Goal: Task Accomplishment & Management: Use online tool/utility

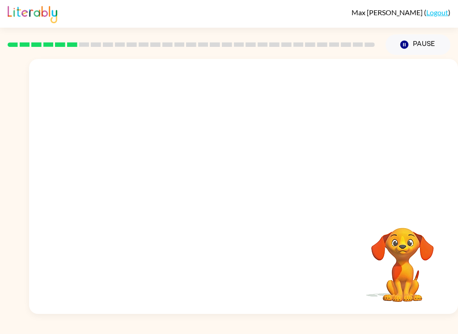
click at [220, 145] on video "Your browser must support playing .mp4 files to use Literably. Please try using…" at bounding box center [243, 134] width 429 height 150
click at [242, 189] on icon "button" at bounding box center [243, 191] width 16 height 16
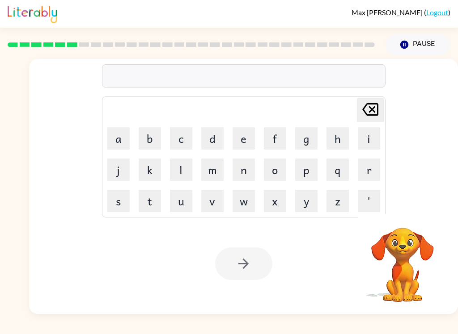
click at [143, 138] on button "b" at bounding box center [150, 138] width 22 height 22
click at [243, 134] on button "e" at bounding box center [243, 138] width 22 height 22
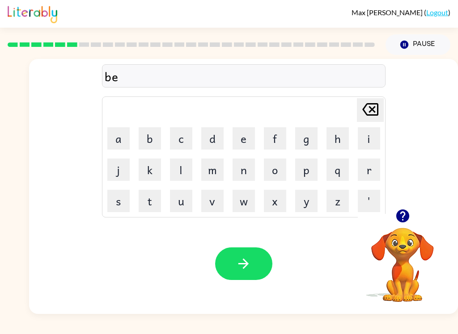
click at [338, 142] on button "h" at bounding box center [337, 138] width 22 height 22
click at [374, 138] on button "i" at bounding box center [368, 138] width 22 height 22
click at [243, 169] on button "n" at bounding box center [243, 170] width 22 height 22
click at [211, 136] on button "d" at bounding box center [212, 138] width 22 height 22
click at [251, 264] on icon "button" at bounding box center [243, 264] width 16 height 16
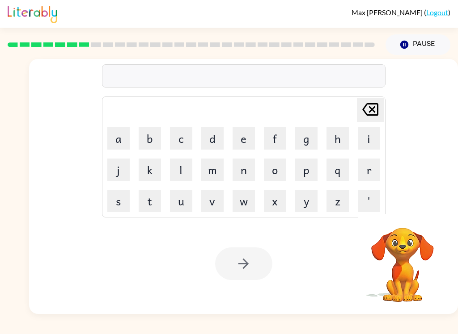
click at [141, 197] on button "t" at bounding box center [150, 201] width 22 height 22
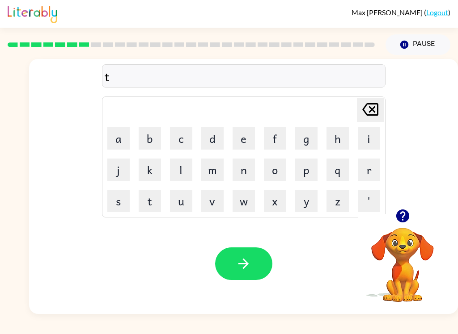
click at [371, 171] on button "r" at bounding box center [368, 170] width 22 height 22
click at [373, 134] on button "i" at bounding box center [368, 138] width 22 height 22
click at [178, 131] on button "c" at bounding box center [181, 138] width 22 height 22
click at [175, 160] on button "l" at bounding box center [181, 170] width 22 height 22
click at [208, 131] on button "d" at bounding box center [212, 138] width 22 height 22
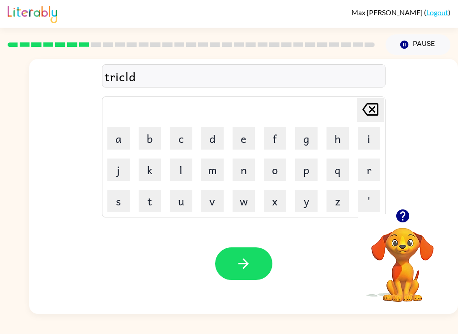
click at [375, 107] on icon "[PERSON_NAME] last character input" at bounding box center [369, 109] width 21 height 21
click at [244, 134] on button "e" at bounding box center [243, 138] width 22 height 22
click at [253, 257] on button "button" at bounding box center [243, 264] width 57 height 33
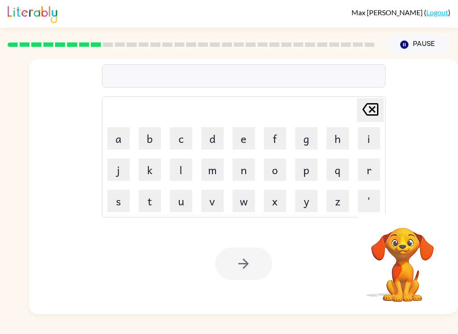
click at [211, 174] on button "m" at bounding box center [212, 170] width 22 height 22
click at [368, 128] on button "i" at bounding box center [368, 138] width 22 height 22
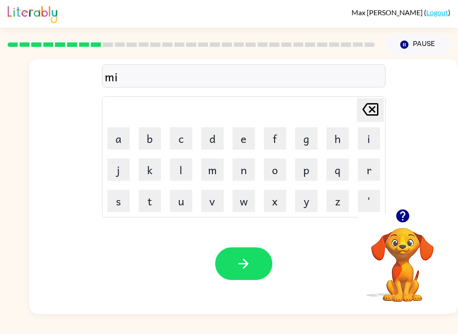
click at [372, 172] on button "r" at bounding box center [368, 170] width 22 height 22
click at [367, 132] on button "i" at bounding box center [368, 138] width 22 height 22
click at [182, 122] on table "[PERSON_NAME] last character input a b c d e f g h i j k l m n o p q r s t u v …" at bounding box center [243, 157] width 282 height 120
click at [179, 134] on button "c" at bounding box center [181, 138] width 22 height 22
click at [180, 171] on button "l" at bounding box center [181, 170] width 22 height 22
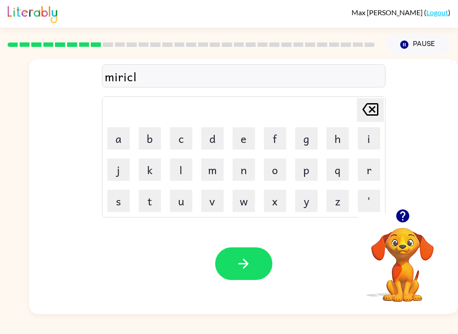
click at [244, 132] on button "e" at bounding box center [243, 138] width 22 height 22
click at [246, 262] on icon "button" at bounding box center [243, 264] width 10 height 10
click at [249, 170] on button "n" at bounding box center [243, 170] width 22 height 22
click at [367, 136] on button "i" at bounding box center [368, 138] width 22 height 22
click at [215, 172] on button "m" at bounding box center [212, 170] width 22 height 22
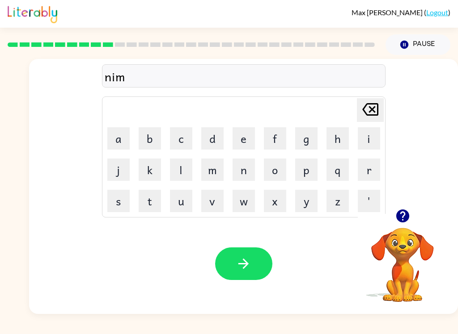
click at [216, 166] on button "m" at bounding box center [212, 170] width 22 height 22
click at [382, 102] on button "[PERSON_NAME] last character input" at bounding box center [370, 110] width 27 height 24
click at [151, 136] on button "b" at bounding box center [150, 138] width 22 height 22
click at [178, 172] on button "l" at bounding box center [181, 170] width 22 height 22
click at [244, 140] on button "e" at bounding box center [243, 138] width 22 height 22
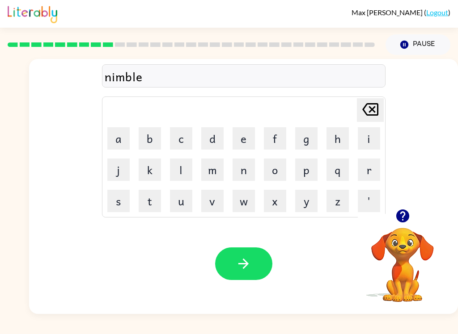
click at [256, 263] on button "button" at bounding box center [243, 264] width 57 height 33
click at [406, 211] on icon "button" at bounding box center [401, 216] width 13 height 13
click at [184, 197] on button "u" at bounding box center [181, 201] width 22 height 22
click at [243, 170] on button "n" at bounding box center [243, 170] width 22 height 22
click at [268, 127] on button "f" at bounding box center [275, 138] width 22 height 22
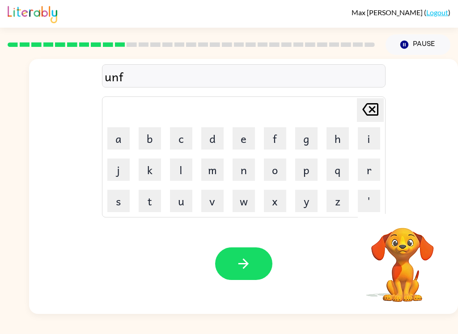
click at [265, 177] on button "o" at bounding box center [275, 170] width 22 height 22
click at [185, 162] on button "l" at bounding box center [181, 170] width 22 height 22
click at [210, 143] on button "d" at bounding box center [212, 138] width 22 height 22
click at [251, 248] on button "button" at bounding box center [243, 264] width 57 height 33
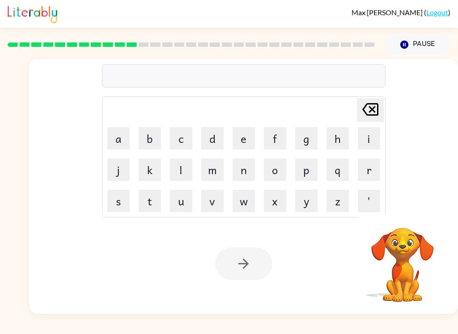
click at [213, 206] on button "v" at bounding box center [212, 201] width 22 height 22
click at [280, 175] on button "o" at bounding box center [275, 170] width 22 height 22
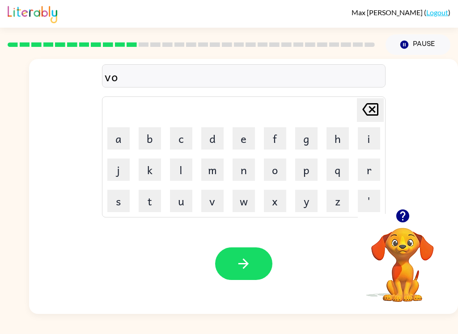
click at [141, 202] on button "t" at bounding box center [150, 201] width 22 height 22
click at [242, 134] on button "e" at bounding box center [243, 138] width 22 height 22
click at [254, 265] on button "button" at bounding box center [243, 264] width 57 height 33
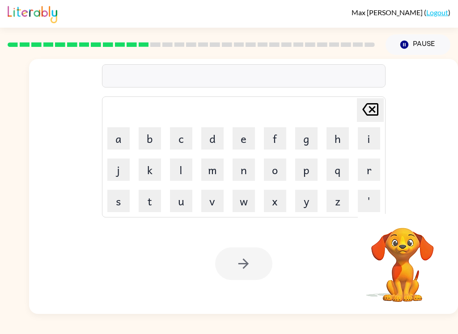
click at [141, 139] on button "b" at bounding box center [150, 138] width 22 height 22
click at [241, 132] on button "e" at bounding box center [243, 138] width 22 height 22
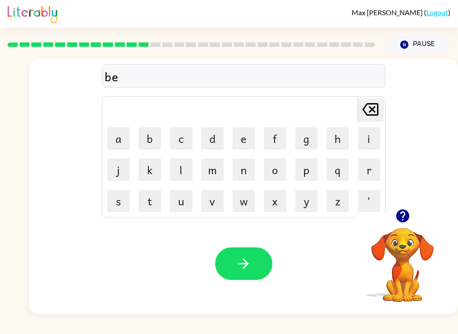
click at [210, 132] on button "d" at bounding box center [212, 138] width 22 height 22
click at [141, 198] on button "t" at bounding box center [150, 201] width 22 height 22
click at [366, 133] on button "i" at bounding box center [368, 138] width 22 height 22
click at [220, 171] on button "m" at bounding box center [212, 170] width 22 height 22
click at [243, 142] on button "e" at bounding box center [243, 138] width 22 height 22
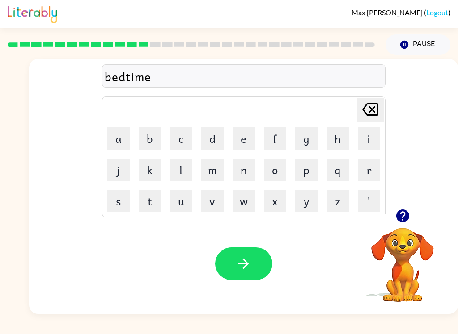
click at [257, 263] on button "button" at bounding box center [243, 264] width 57 height 33
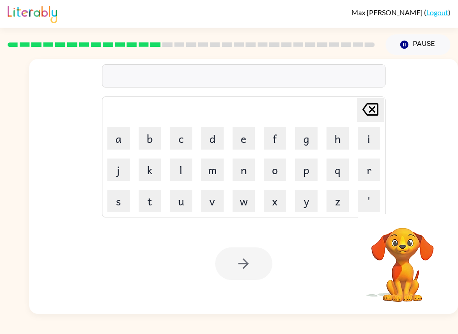
click at [281, 137] on button "f" at bounding box center [275, 138] width 22 height 22
click at [374, 136] on button "i" at bounding box center [368, 138] width 22 height 22
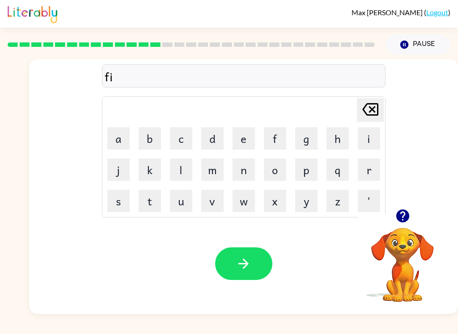
click at [148, 201] on button "t" at bounding box center [150, 201] width 22 height 22
click at [244, 170] on button "n" at bounding box center [243, 170] width 22 height 22
click at [252, 133] on button "e" at bounding box center [243, 138] width 22 height 22
click at [115, 199] on button "s" at bounding box center [118, 201] width 22 height 22
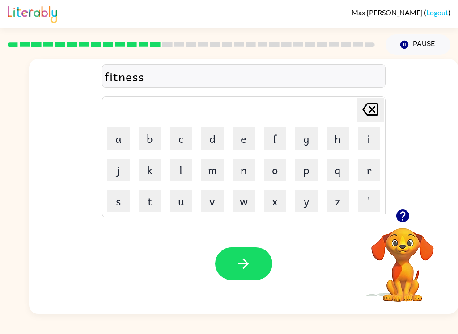
click at [245, 263] on icon "button" at bounding box center [243, 264] width 16 height 16
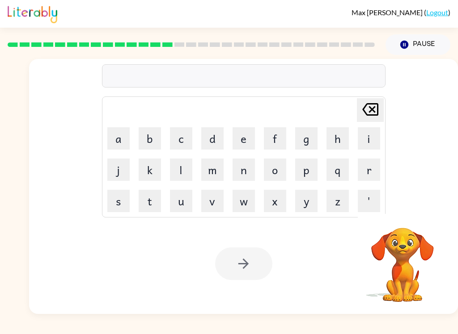
click at [218, 140] on button "d" at bounding box center [212, 138] width 22 height 22
click at [253, 138] on button "e" at bounding box center [243, 138] width 22 height 22
click at [185, 168] on button "l" at bounding box center [181, 170] width 22 height 22
click at [121, 169] on button "j" at bounding box center [118, 170] width 22 height 22
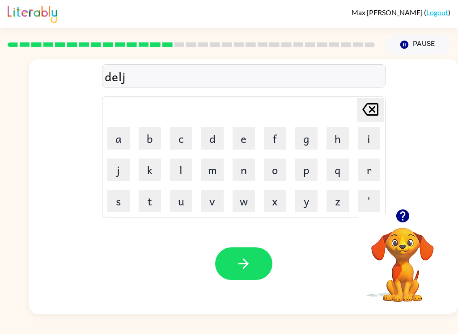
click at [345, 206] on button "z" at bounding box center [337, 201] width 22 height 22
click at [377, 112] on icon at bounding box center [370, 109] width 16 height 13
click at [310, 204] on button "y" at bounding box center [306, 201] width 22 height 22
click at [371, 110] on icon at bounding box center [370, 109] width 16 height 13
click at [370, 110] on icon at bounding box center [370, 109] width 16 height 13
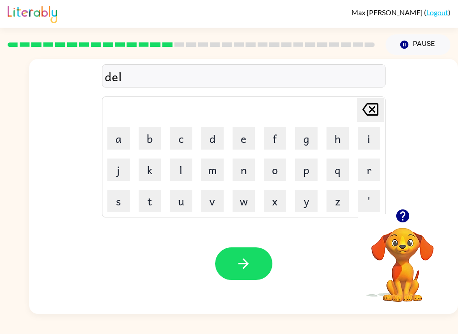
click at [116, 141] on button "a" at bounding box center [118, 138] width 22 height 22
click at [311, 197] on button "y" at bounding box center [306, 201] width 22 height 22
click at [372, 107] on icon "[PERSON_NAME] last character input" at bounding box center [369, 109] width 21 height 21
click at [307, 197] on button "y" at bounding box center [306, 201] width 22 height 22
click at [234, 265] on button "button" at bounding box center [243, 264] width 57 height 33
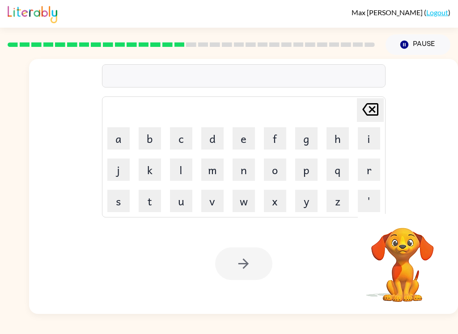
click at [151, 196] on button "t" at bounding box center [150, 201] width 22 height 22
click at [180, 197] on button "u" at bounding box center [181, 201] width 22 height 22
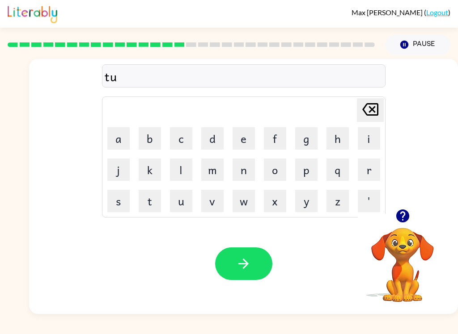
click at [371, 168] on button "r" at bounding box center [368, 170] width 22 height 22
click at [215, 167] on button "m" at bounding box center [212, 170] width 22 height 22
click at [251, 252] on button "button" at bounding box center [243, 264] width 57 height 33
click at [404, 219] on icon "button" at bounding box center [401, 216] width 13 height 13
click at [122, 206] on button "s" at bounding box center [118, 201] width 22 height 22
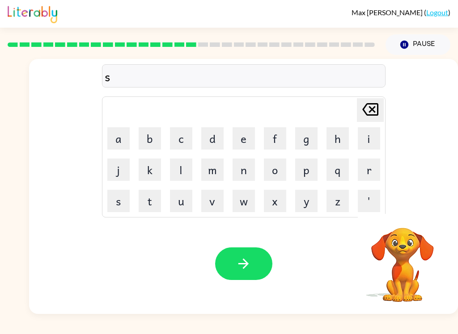
click at [237, 136] on button "e" at bounding box center [243, 138] width 22 height 22
click at [145, 212] on button "t" at bounding box center [150, 201] width 22 height 22
click at [256, 264] on button "button" at bounding box center [243, 264] width 57 height 33
click at [152, 132] on button "b" at bounding box center [150, 138] width 22 height 22
click at [373, 167] on button "r" at bounding box center [368, 170] width 22 height 22
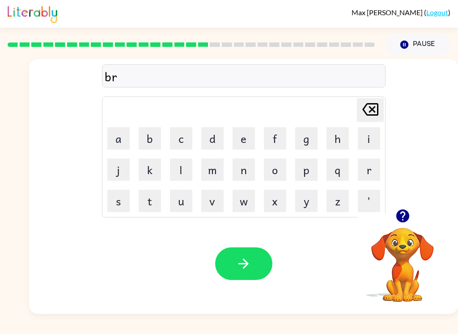
click at [377, 134] on button "i" at bounding box center [368, 138] width 22 height 22
click at [223, 162] on button "m" at bounding box center [212, 170] width 22 height 22
click at [368, 136] on button "i" at bounding box center [368, 138] width 22 height 22
click at [241, 170] on button "n" at bounding box center [243, 170] width 22 height 22
click at [302, 135] on button "g" at bounding box center [306, 138] width 22 height 22
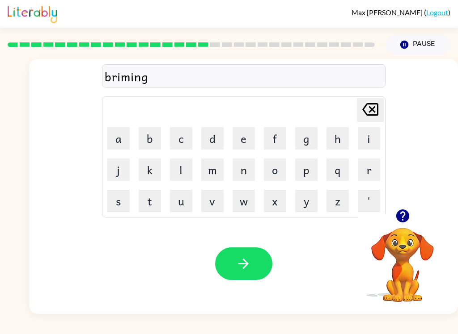
click at [233, 270] on button "button" at bounding box center [243, 264] width 57 height 33
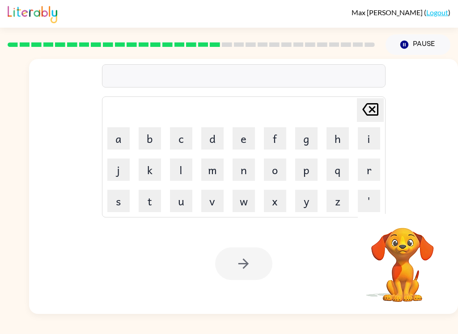
click at [309, 176] on button "p" at bounding box center [306, 170] width 22 height 22
click at [185, 171] on button "l" at bounding box center [181, 170] width 22 height 22
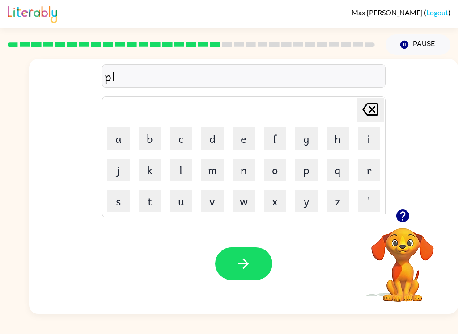
click at [122, 203] on button "s" at bounding box center [118, 201] width 22 height 22
click at [148, 199] on button "t" at bounding box center [150, 201] width 22 height 22
click at [371, 144] on button "i" at bounding box center [368, 138] width 22 height 22
click at [183, 142] on button "c" at bounding box center [181, 138] width 22 height 22
click at [257, 263] on button "button" at bounding box center [243, 264] width 57 height 33
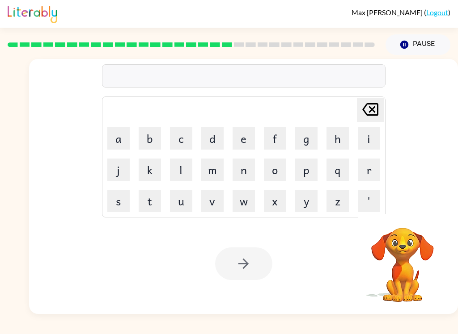
click at [214, 134] on button "d" at bounding box center [212, 138] width 22 height 22
click at [368, 138] on button "i" at bounding box center [368, 138] width 22 height 22
click at [144, 170] on button "k" at bounding box center [150, 170] width 22 height 22
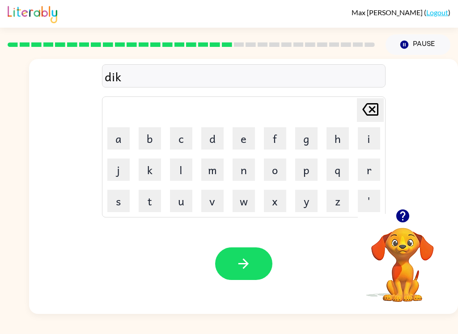
click at [370, 113] on icon "[PERSON_NAME] last character input" at bounding box center [369, 109] width 21 height 21
click at [115, 193] on button "s" at bounding box center [118, 201] width 22 height 22
click at [311, 171] on button "p" at bounding box center [306, 170] width 22 height 22
click at [182, 163] on button "l" at bounding box center [181, 170] width 22 height 22
click at [115, 139] on button "a" at bounding box center [118, 138] width 22 height 22
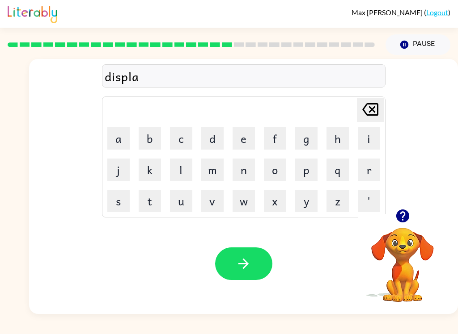
click at [307, 202] on button "y" at bounding box center [306, 201] width 22 height 22
click at [238, 277] on button "button" at bounding box center [243, 264] width 57 height 33
click at [217, 137] on button "d" at bounding box center [212, 138] width 22 height 22
click at [185, 201] on button "u" at bounding box center [181, 201] width 22 height 22
click at [120, 202] on button "s" at bounding box center [118, 201] width 22 height 22
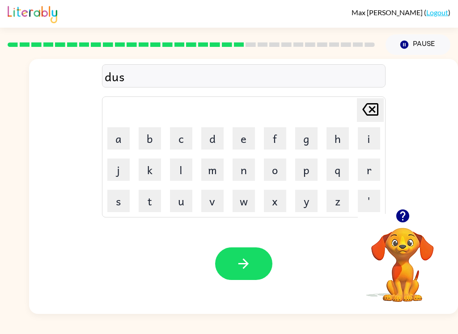
click at [159, 200] on button "t" at bounding box center [150, 201] width 22 height 22
click at [247, 138] on button "e" at bounding box center [243, 138] width 22 height 22
click at [211, 141] on button "d" at bounding box center [212, 138] width 22 height 22
click at [257, 265] on button "button" at bounding box center [243, 264] width 57 height 33
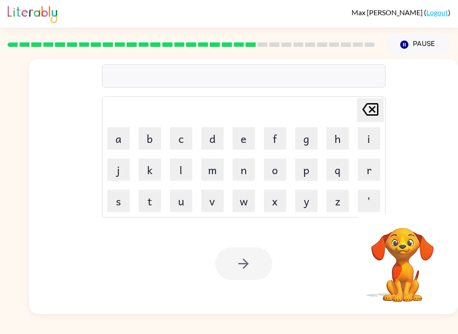
click at [108, 197] on button "s" at bounding box center [118, 201] width 22 height 22
click at [235, 138] on button "e" at bounding box center [243, 138] width 22 height 22
click at [238, 168] on button "n" at bounding box center [243, 170] width 22 height 22
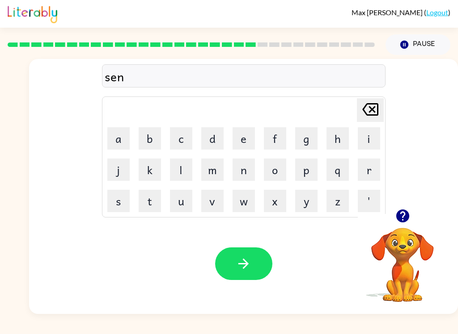
click at [140, 197] on button "t" at bounding box center [150, 201] width 22 height 22
click at [105, 171] on td "j" at bounding box center [118, 170] width 30 height 30
click at [370, 114] on icon "[PERSON_NAME] last character input" at bounding box center [369, 109] width 21 height 21
click at [151, 197] on button "t" at bounding box center [150, 201] width 22 height 22
click at [121, 142] on button "a" at bounding box center [118, 138] width 22 height 22
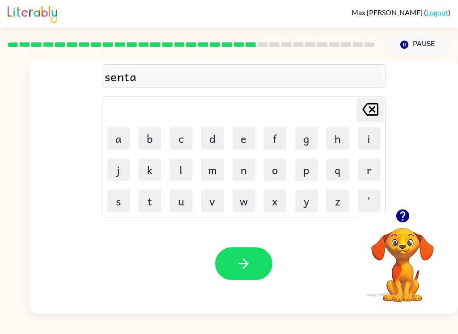
click at [341, 170] on button "q" at bounding box center [337, 170] width 22 height 22
click at [362, 118] on icon "[PERSON_NAME] last character input" at bounding box center [369, 109] width 21 height 21
click at [309, 168] on button "p" at bounding box center [306, 170] width 22 height 22
click at [374, 134] on button "i" at bounding box center [368, 138] width 22 height 22
click at [235, 127] on button "e" at bounding box center [243, 138] width 22 height 22
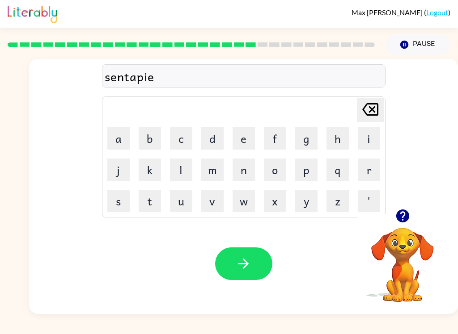
click at [208, 131] on button "d" at bounding box center [212, 138] width 22 height 22
click at [245, 272] on icon "button" at bounding box center [243, 264] width 16 height 16
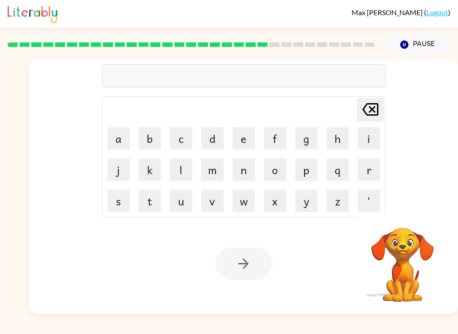
click at [365, 168] on button "r" at bounding box center [368, 170] width 22 height 22
click at [118, 137] on button "a" at bounding box center [118, 138] width 22 height 22
click at [369, 138] on button "i" at bounding box center [368, 138] width 22 height 22
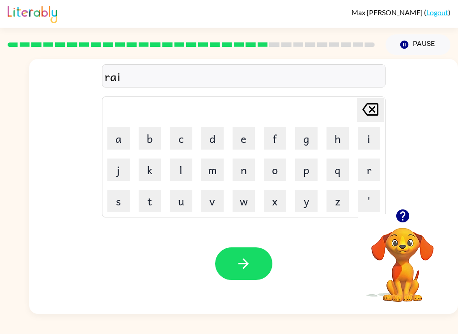
click at [244, 173] on button "n" at bounding box center [243, 170] width 22 height 22
click at [175, 137] on button "c" at bounding box center [181, 138] width 22 height 22
click at [279, 168] on button "o" at bounding box center [275, 170] width 22 height 22
click at [114, 137] on button "a" at bounding box center [118, 138] width 22 height 22
click at [139, 202] on button "t" at bounding box center [150, 201] width 22 height 22
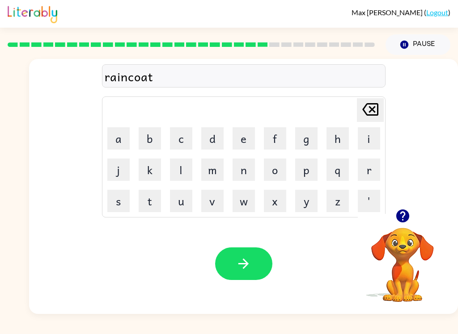
click at [252, 265] on button "button" at bounding box center [243, 264] width 57 height 33
click at [413, 212] on button "button" at bounding box center [402, 216] width 23 height 23
click at [212, 170] on button "m" at bounding box center [212, 170] width 22 height 22
click at [113, 143] on button "a" at bounding box center [118, 138] width 22 height 22
click at [375, 169] on button "r" at bounding box center [368, 170] width 22 height 22
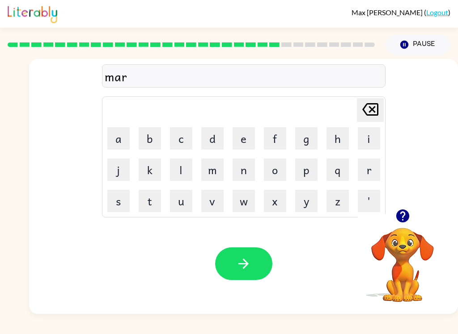
click at [153, 164] on button "k" at bounding box center [150, 170] width 22 height 22
click at [247, 137] on button "e" at bounding box center [243, 138] width 22 height 22
click at [370, 164] on button "r" at bounding box center [368, 170] width 22 height 22
click at [268, 274] on button "button" at bounding box center [243, 264] width 57 height 33
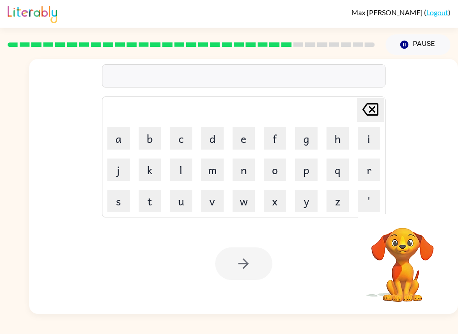
click at [120, 133] on button "a" at bounding box center [118, 138] width 22 height 22
click at [216, 132] on button "d" at bounding box center [212, 138] width 22 height 22
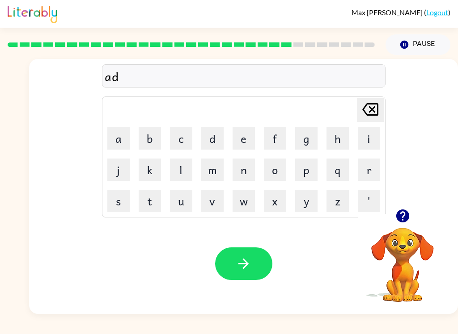
click at [220, 203] on button "v" at bounding box center [212, 201] width 22 height 22
click at [115, 139] on button "a" at bounding box center [118, 138] width 22 height 22
click at [245, 170] on button "n" at bounding box center [243, 170] width 22 height 22
click at [185, 141] on button "c" at bounding box center [181, 138] width 22 height 22
click at [365, 134] on button "i" at bounding box center [368, 138] width 22 height 22
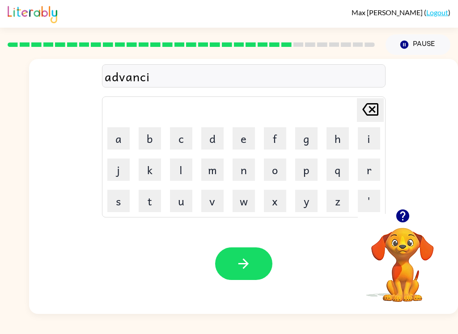
click at [252, 169] on button "n" at bounding box center [243, 170] width 22 height 22
click at [308, 139] on button "g" at bounding box center [306, 138] width 22 height 22
click at [257, 256] on button "button" at bounding box center [243, 264] width 57 height 33
click at [303, 136] on button "g" at bounding box center [306, 138] width 22 height 22
click at [281, 166] on button "o" at bounding box center [275, 170] width 22 height 22
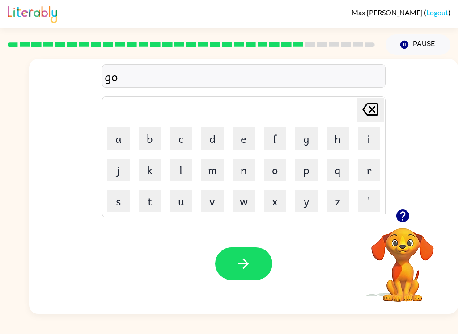
click at [143, 130] on button "b" at bounding box center [150, 138] width 22 height 22
click at [170, 168] on button "l" at bounding box center [181, 170] width 22 height 22
click at [370, 140] on button "i" at bounding box center [368, 138] width 22 height 22
click at [245, 170] on button "n" at bounding box center [243, 170] width 22 height 22
click at [256, 291] on div "Your browser must support playing .mp4 files to use Literably. Please try using…" at bounding box center [243, 264] width 429 height 101
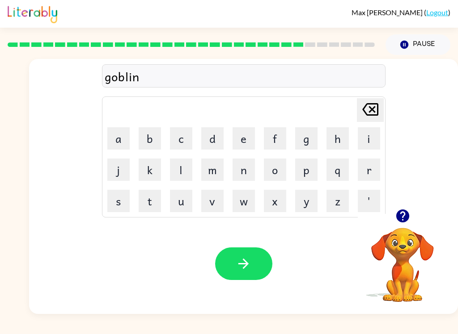
click at [244, 274] on button "button" at bounding box center [243, 264] width 57 height 33
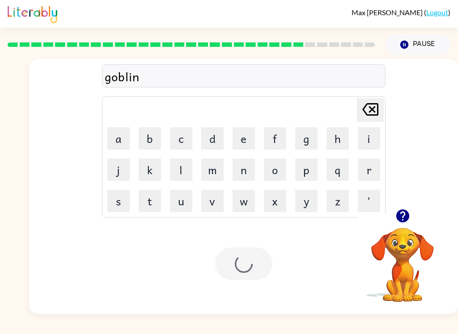
click at [243, 272] on div at bounding box center [243, 264] width 57 height 33
click at [242, 268] on div at bounding box center [243, 264] width 57 height 33
click at [308, 134] on button "g" at bounding box center [306, 138] width 22 height 22
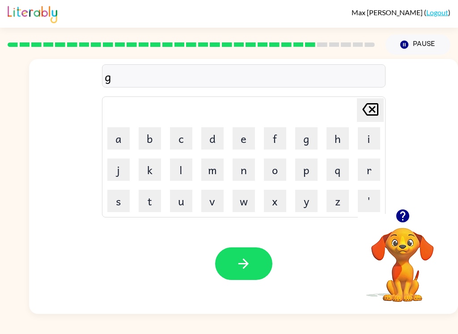
click at [272, 172] on button "o" at bounding box center [275, 170] width 22 height 22
click at [174, 202] on button "u" at bounding box center [181, 201] width 22 height 22
click at [364, 180] on button "r" at bounding box center [368, 170] width 22 height 22
click at [213, 208] on button "v" at bounding box center [212, 201] width 22 height 22
click at [232, 140] on button "e" at bounding box center [243, 138] width 22 height 22
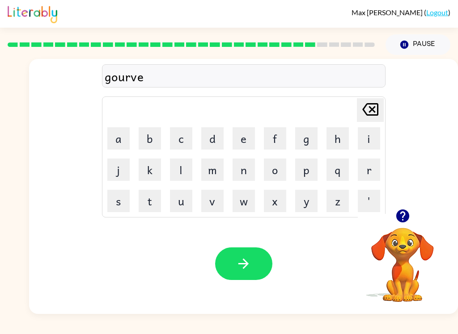
click at [365, 168] on button "r" at bounding box center [368, 170] width 22 height 22
click at [210, 176] on button "m" at bounding box center [212, 170] width 22 height 22
click at [170, 129] on button "c" at bounding box center [181, 138] width 22 height 22
click at [369, 114] on icon "[PERSON_NAME] last character input" at bounding box center [369, 109] width 21 height 21
click at [242, 131] on button "e" at bounding box center [243, 138] width 22 height 22
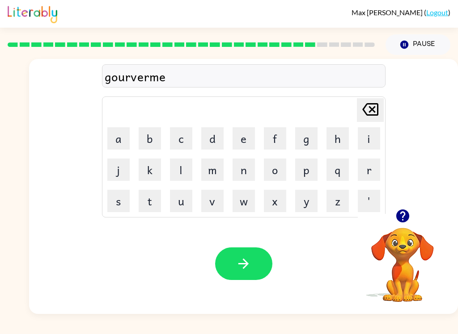
click at [247, 171] on button "n" at bounding box center [243, 170] width 22 height 22
click at [147, 201] on button "t" at bounding box center [150, 201] width 22 height 22
click at [236, 269] on icon "button" at bounding box center [243, 264] width 16 height 16
click at [120, 197] on button "s" at bounding box center [118, 201] width 22 height 22
click at [149, 195] on button "t" at bounding box center [150, 201] width 22 height 22
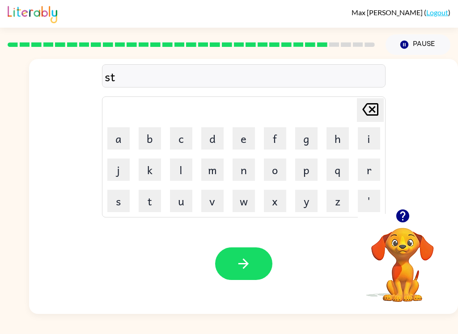
click at [361, 178] on button "r" at bounding box center [368, 170] width 22 height 22
click at [367, 136] on button "i" at bounding box center [368, 138] width 22 height 22
click at [247, 168] on button "n" at bounding box center [243, 170] width 22 height 22
click at [374, 110] on icon "[PERSON_NAME] last character input" at bounding box center [369, 109] width 21 height 21
click at [372, 113] on icon "[PERSON_NAME] last character input" at bounding box center [369, 109] width 21 height 21
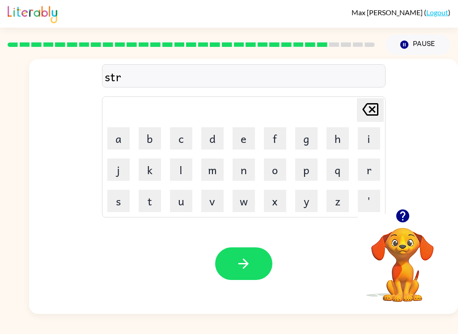
click at [110, 136] on button "a" at bounding box center [118, 138] width 22 height 22
click at [371, 141] on button "i" at bounding box center [368, 138] width 22 height 22
click at [238, 164] on button "n" at bounding box center [243, 170] width 22 height 22
click at [256, 252] on button "button" at bounding box center [243, 264] width 57 height 33
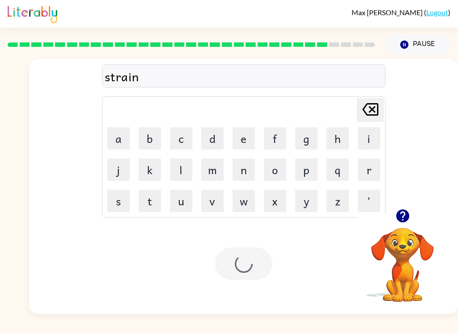
click at [247, 254] on div at bounding box center [243, 264] width 57 height 33
click at [108, 206] on button "s" at bounding box center [118, 201] width 22 height 22
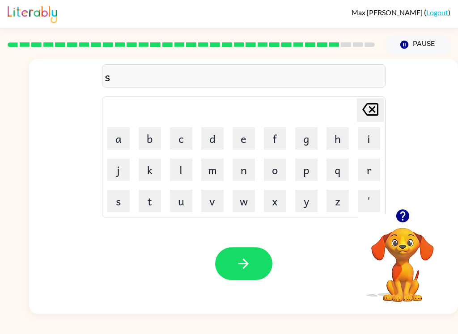
click at [344, 133] on button "h" at bounding box center [337, 138] width 22 height 22
click at [113, 138] on button "a" at bounding box center [118, 138] width 22 height 22
click at [316, 176] on button "p" at bounding box center [306, 170] width 22 height 22
click at [252, 145] on button "e" at bounding box center [243, 138] width 22 height 22
click at [254, 252] on button "button" at bounding box center [243, 264] width 57 height 33
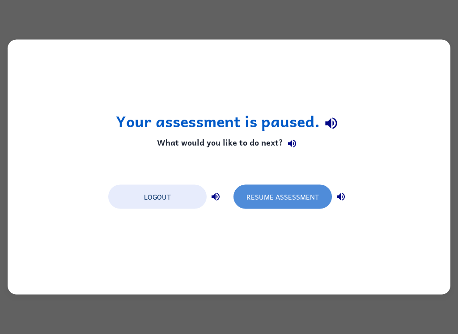
click at [318, 200] on button "Resume Assessment" at bounding box center [282, 197] width 98 height 24
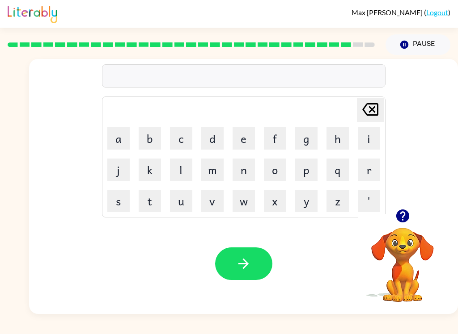
click at [244, 134] on button "e" at bounding box center [243, 138] width 22 height 22
click at [275, 206] on button "x" at bounding box center [275, 201] width 22 height 22
click at [118, 136] on button "a" at bounding box center [118, 138] width 22 height 22
